Goal: Book appointment/travel/reservation

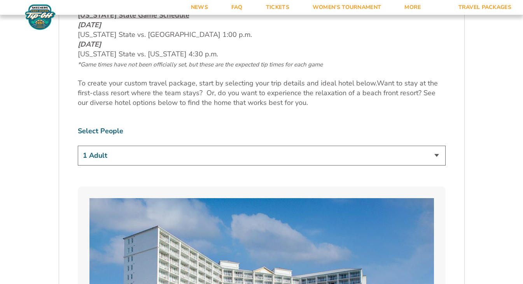
scroll to position [421, 0]
select select "4 Adults"
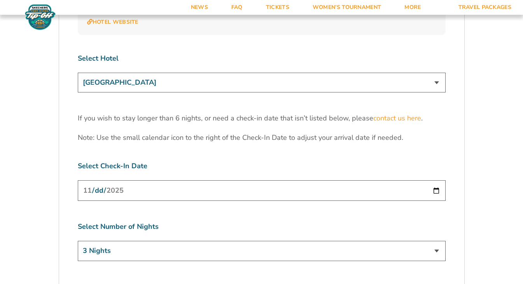
scroll to position [2412, 0]
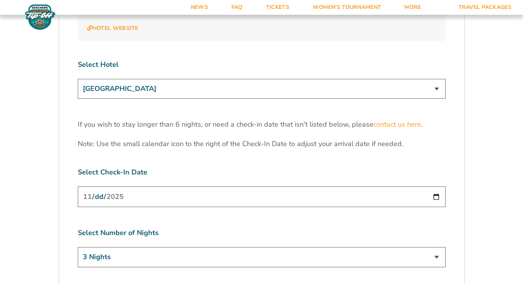
click at [136, 186] on input "[DATE]" at bounding box center [262, 196] width 368 height 21
click at [139, 167] on label "Select Check-In Date" at bounding box center [262, 172] width 368 height 10
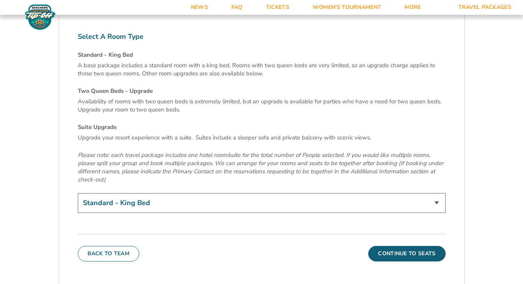
scroll to position [2669, 0]
select select "Two Queen Beds - Upgrade"
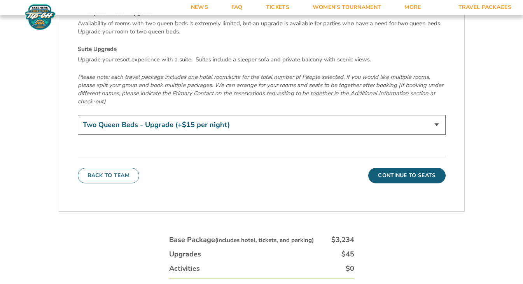
scroll to position [2747, 0]
click at [412, 167] on button "Continue To Seats" at bounding box center [406, 175] width 77 height 16
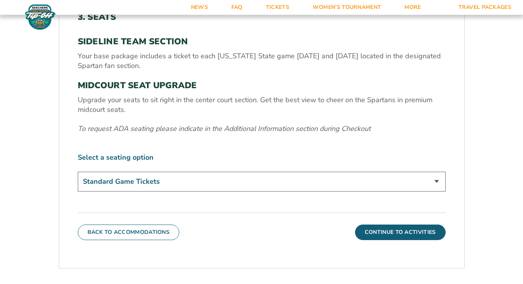
scroll to position [277, 0]
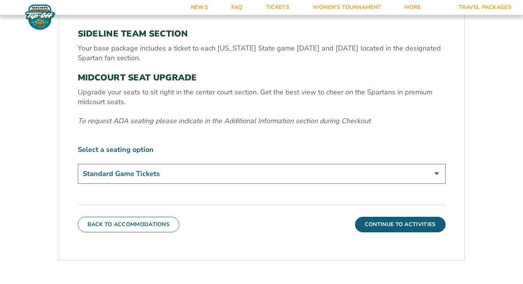
select select "Midcourt Seat Upgrade"
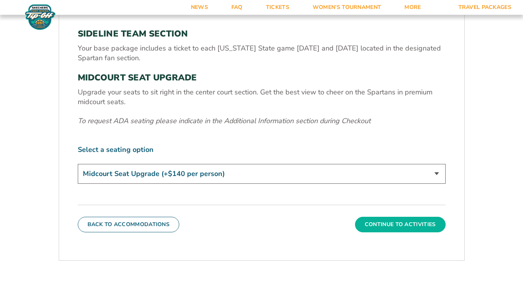
click at [379, 223] on button "Continue To Activities" at bounding box center [400, 225] width 91 height 16
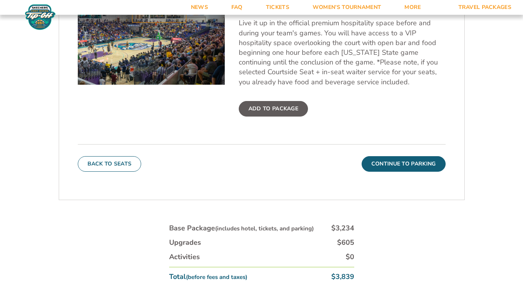
scroll to position [323, 0]
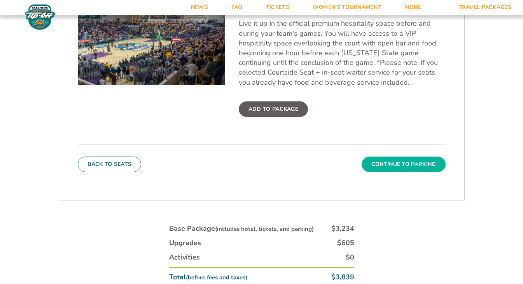
click at [382, 162] on button "Continue To Parking" at bounding box center [403, 165] width 84 height 16
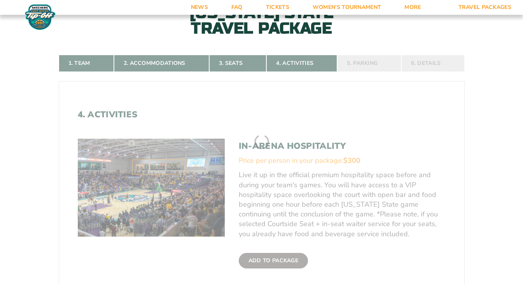
scroll to position [134, 0]
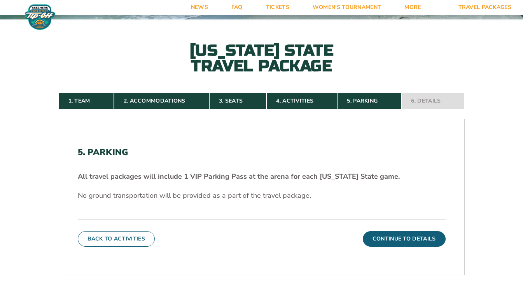
click at [379, 227] on div "Back To Activities Continue To Details" at bounding box center [262, 233] width 368 height 28
click at [379, 233] on button "Continue To Details" at bounding box center [403, 239] width 83 height 16
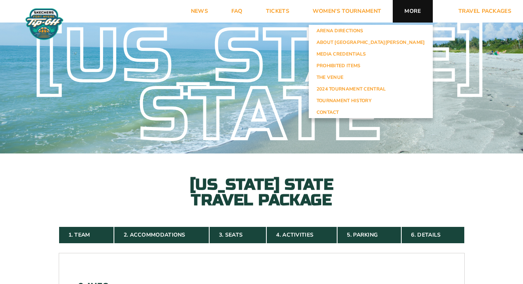
scroll to position [0, 0]
